Goal: Task Accomplishment & Management: Use online tool/utility

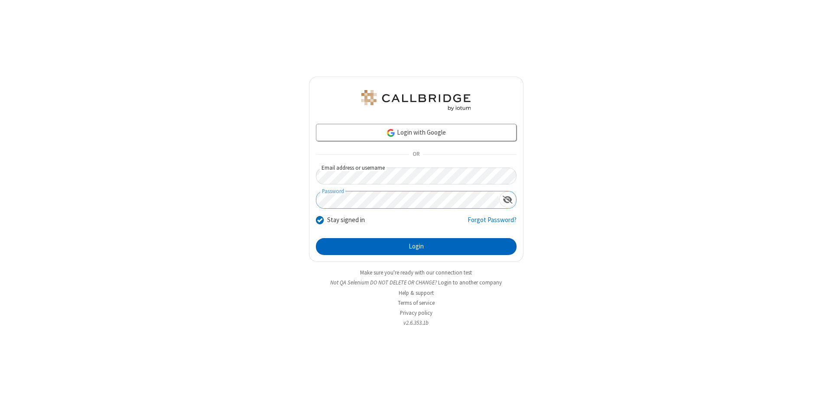
click at [416, 247] on button "Login" at bounding box center [416, 246] width 201 height 17
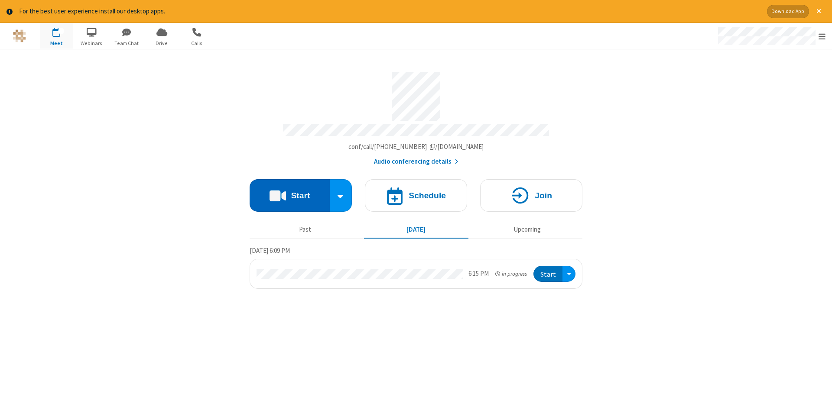
click at [289, 192] on button "Start" at bounding box center [289, 195] width 80 height 32
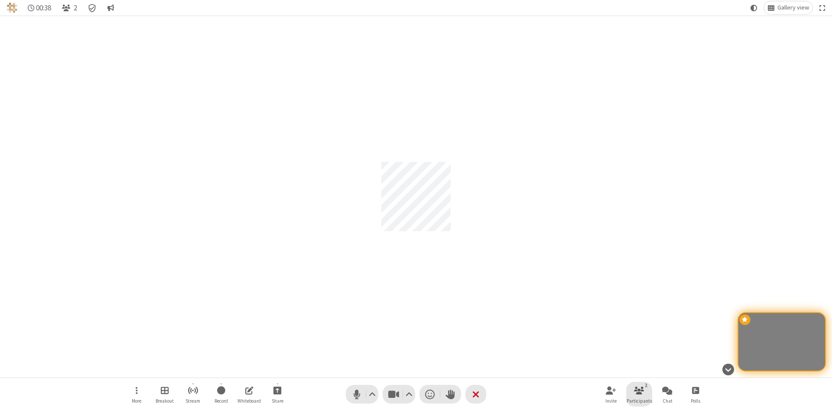
click at [639, 401] on span "Participants" at bounding box center [639, 401] width 26 height 5
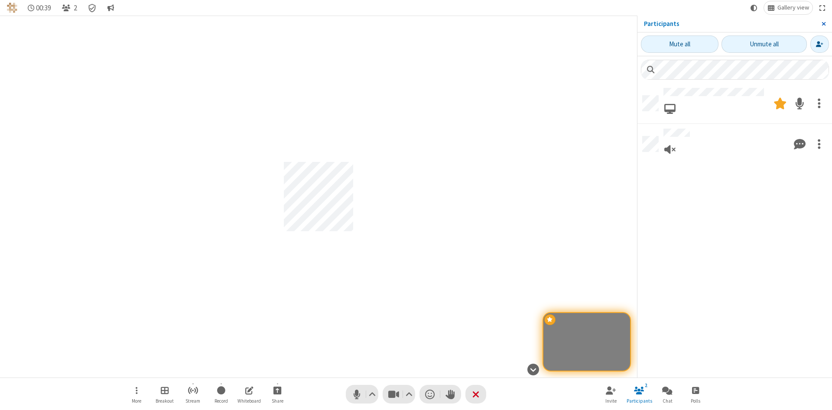
click at [823, 24] on span "Close sidebar" at bounding box center [823, 23] width 4 height 7
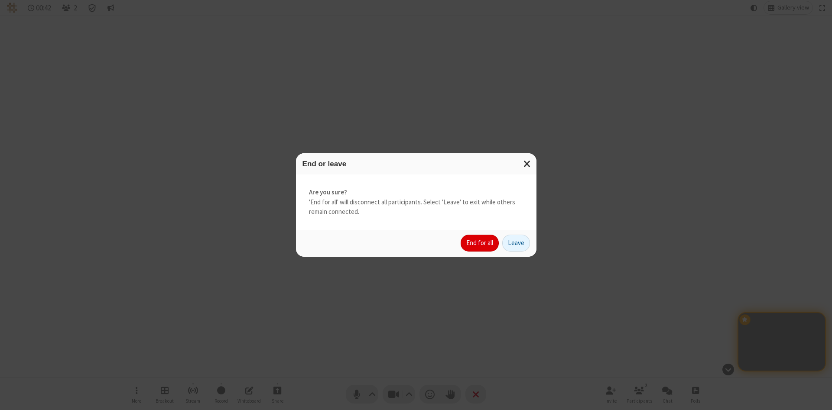
click at [480, 243] on button "End for all" at bounding box center [479, 243] width 38 height 17
